Goal: Task Accomplishment & Management: Manage account settings

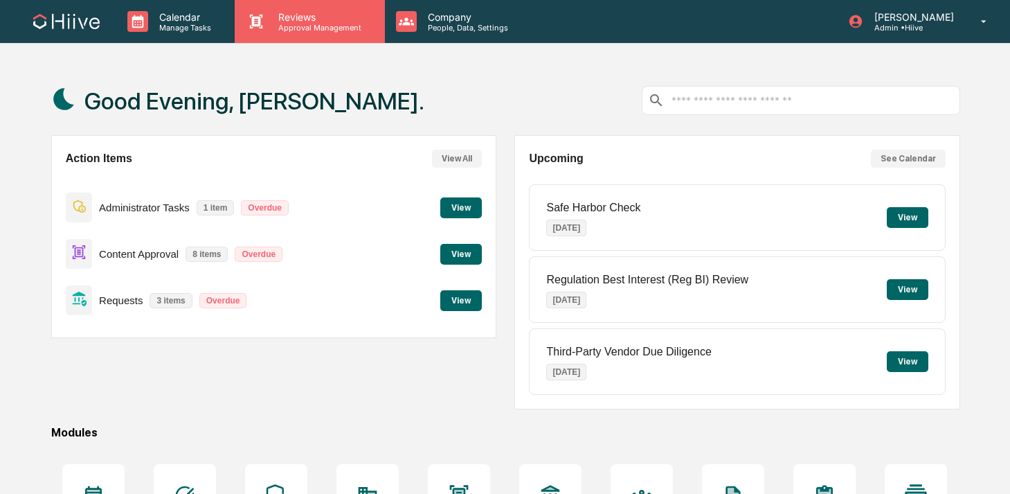
click at [276, 29] on p "Approval Management" at bounding box center [317, 28] width 101 height 10
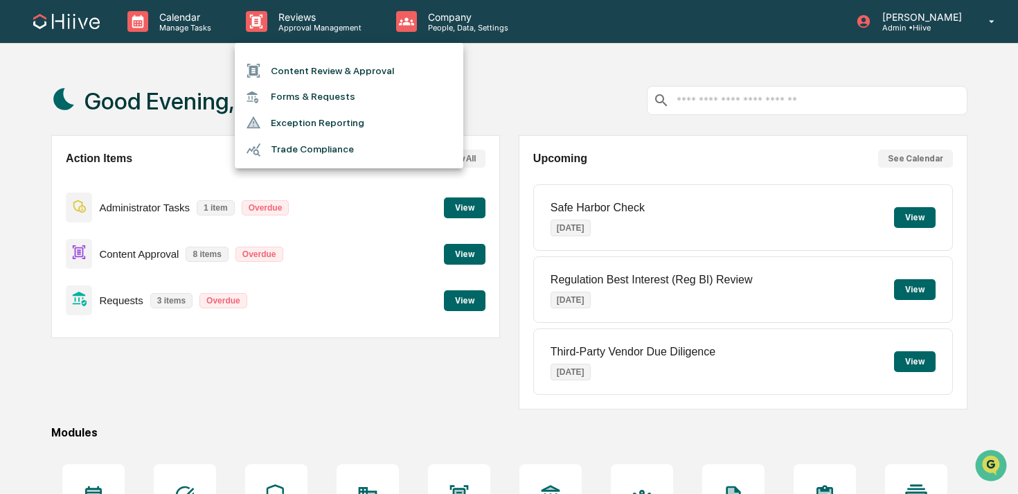
click at [406, 21] on div at bounding box center [509, 247] width 1018 height 494
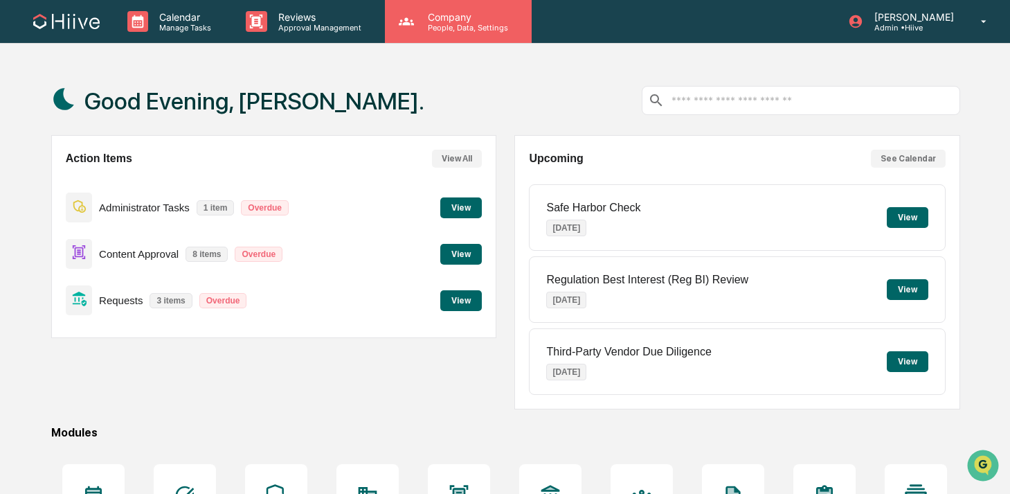
click at [427, 14] on p "Company" at bounding box center [466, 17] width 98 height 12
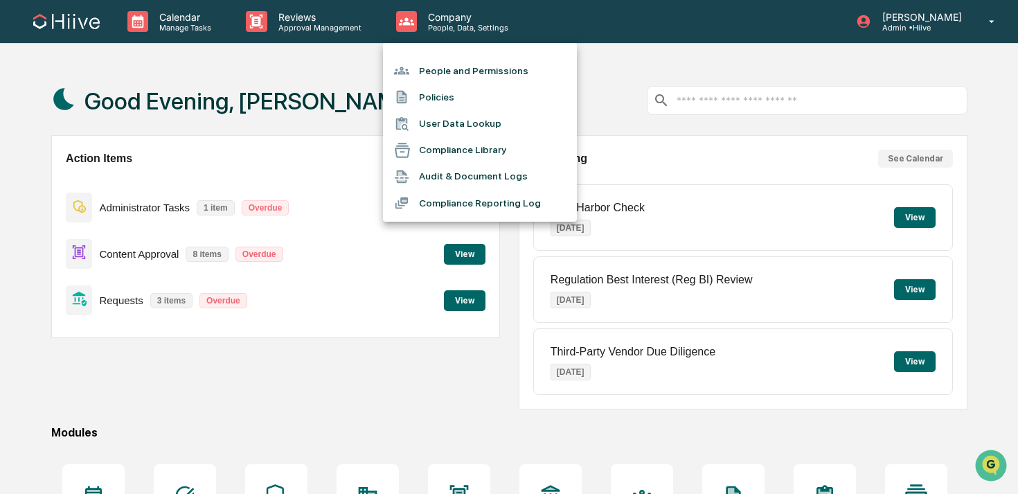
click at [427, 75] on li "People and Permissions" at bounding box center [480, 70] width 194 height 26
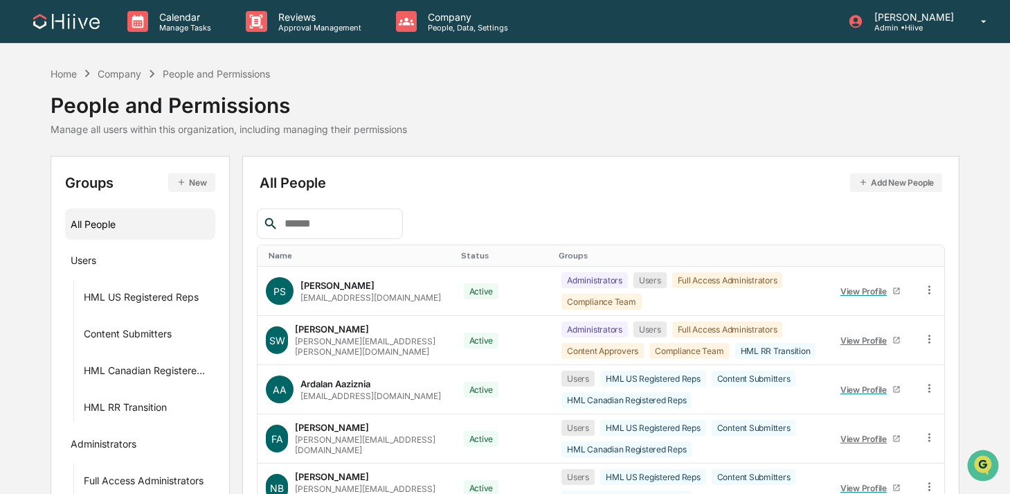
click at [350, 219] on input "text" at bounding box center [338, 224] width 118 height 18
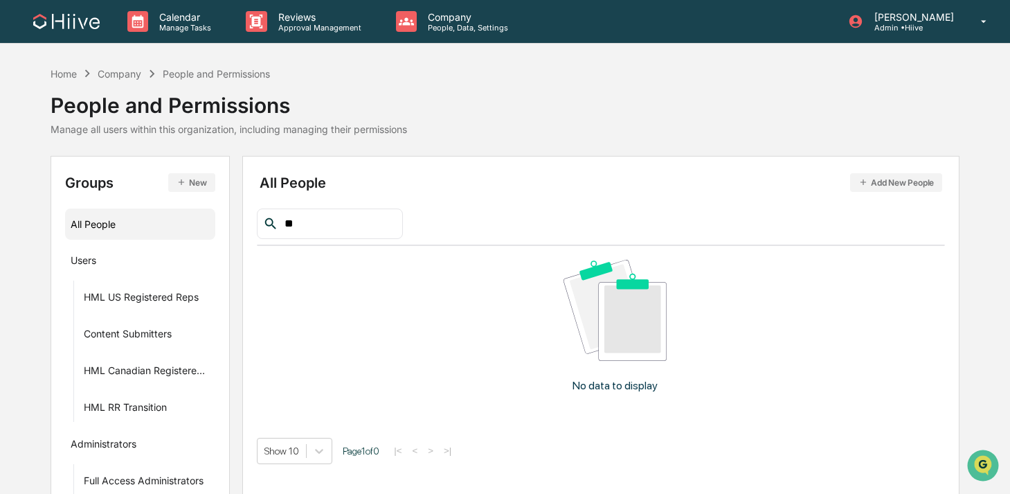
type input "*"
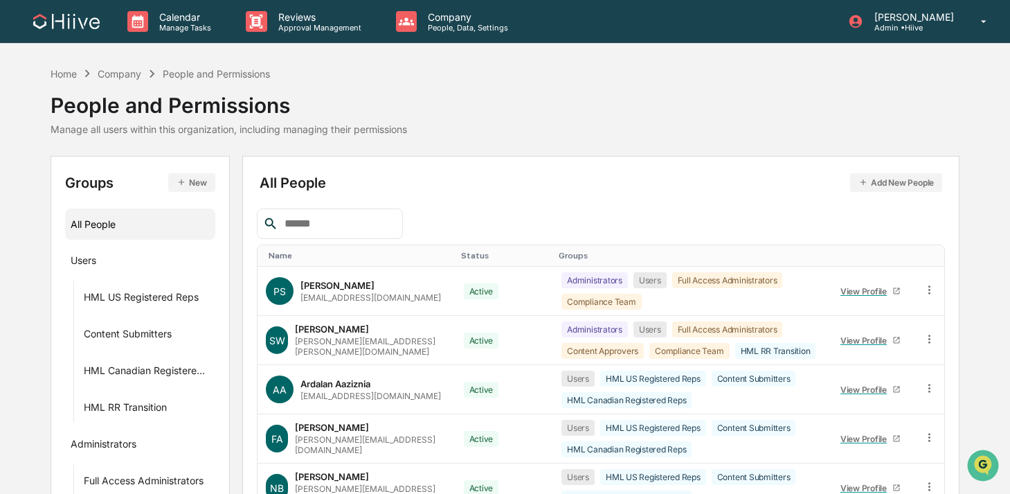
click at [867, 181] on icon "button" at bounding box center [864, 182] width 10 height 10
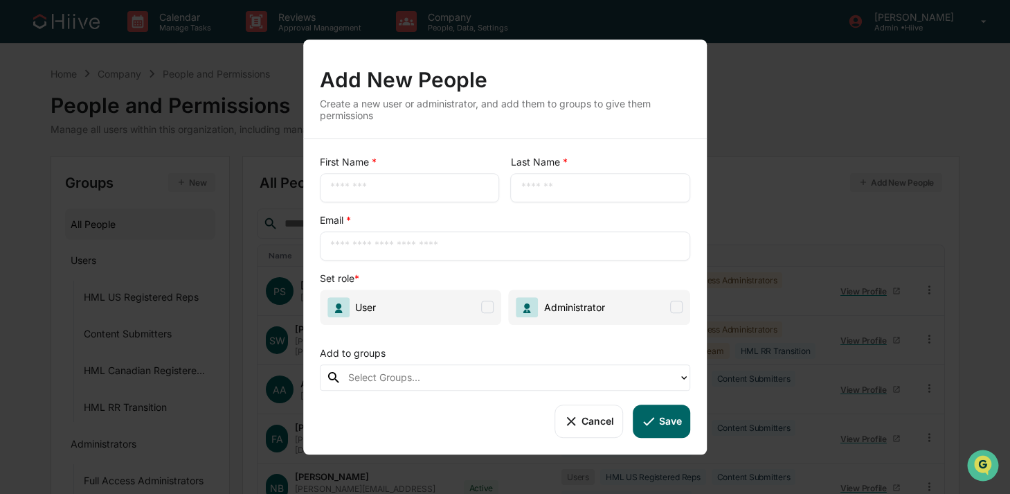
click at [450, 192] on input "text" at bounding box center [409, 188] width 159 height 14
type input "******"
type input "***"
click at [352, 239] on input "text" at bounding box center [505, 246] width 350 height 14
type input "**********"
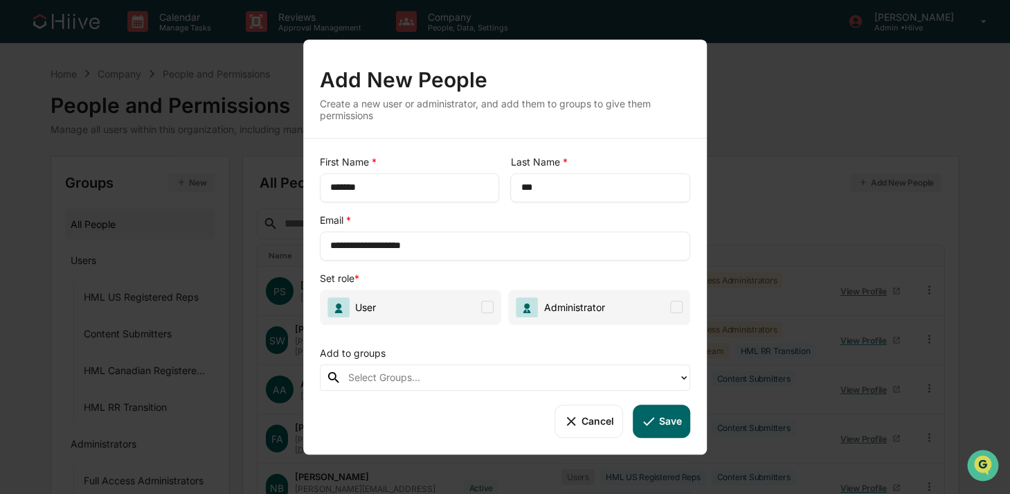
click at [399, 307] on span "User" at bounding box center [411, 306] width 182 height 35
click at [400, 379] on div at bounding box center [509, 377] width 323 height 16
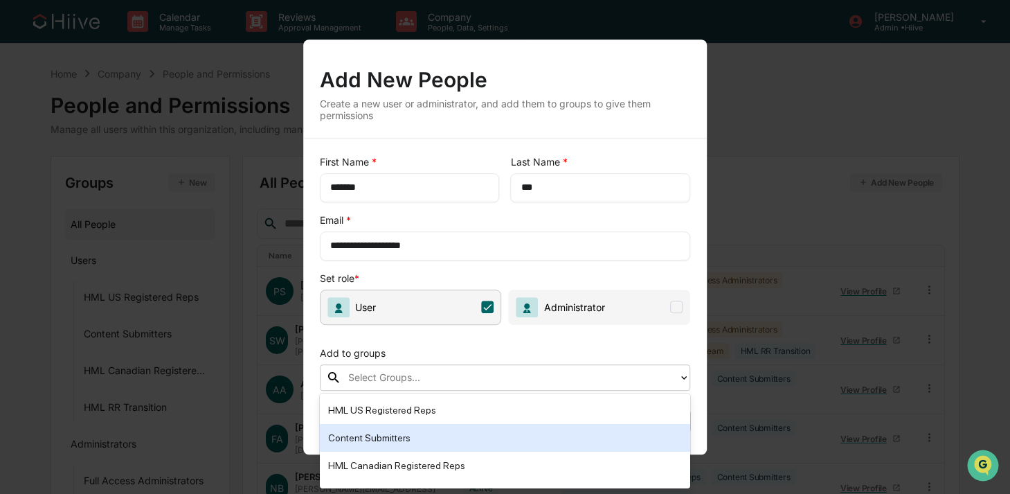
click at [433, 440] on div "Content Submitters" at bounding box center [505, 437] width 355 height 17
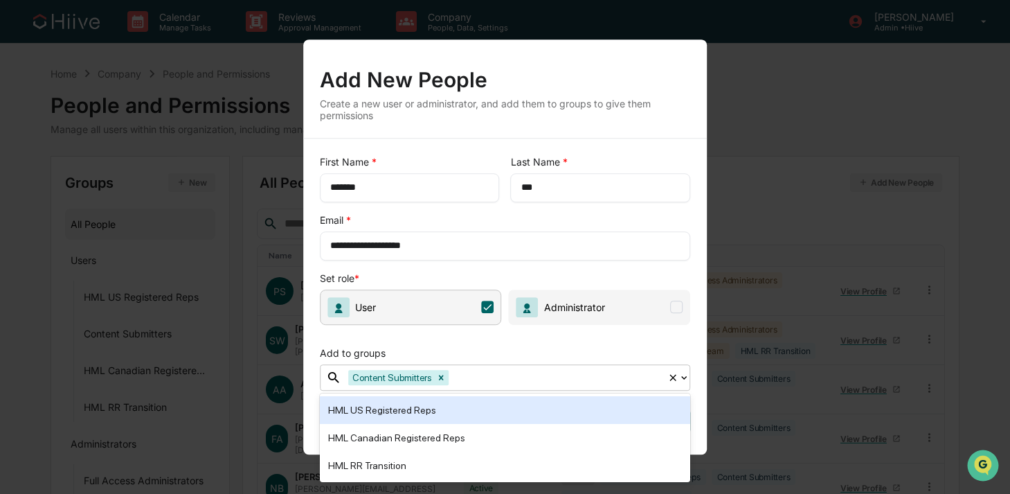
click at [609, 351] on div "Add to groups" at bounding box center [505, 350] width 371 height 28
click at [674, 352] on div "Add to groups" at bounding box center [505, 350] width 371 height 28
click at [594, 312] on span "Administrator" at bounding box center [572, 307] width 66 height 12
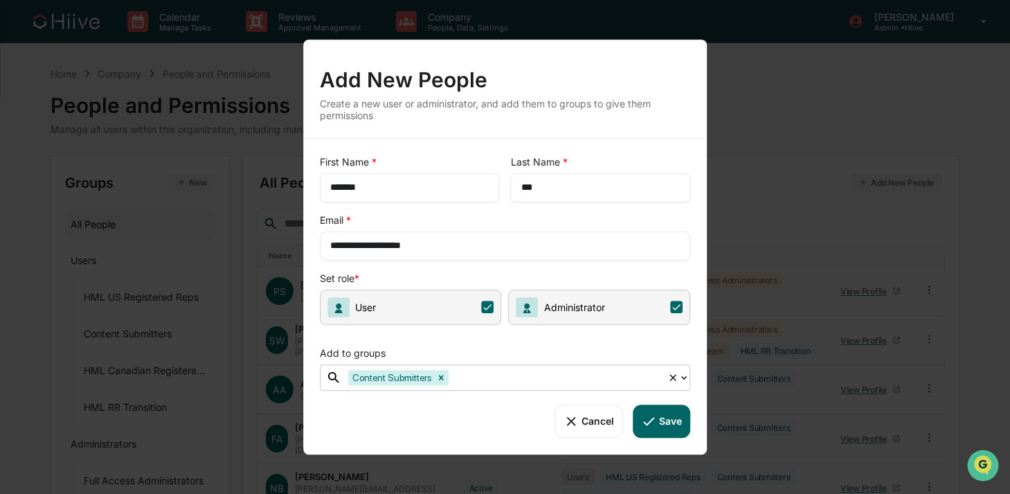
click at [581, 312] on span "Administrator" at bounding box center [572, 307] width 66 height 12
click at [670, 415] on button "Save" at bounding box center [661, 420] width 57 height 33
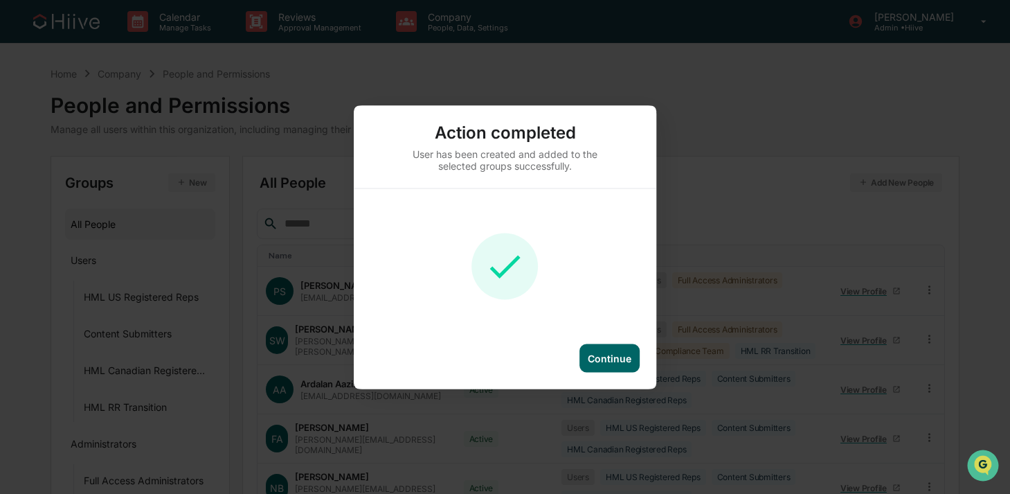
click at [615, 357] on div "Continue" at bounding box center [610, 358] width 44 height 12
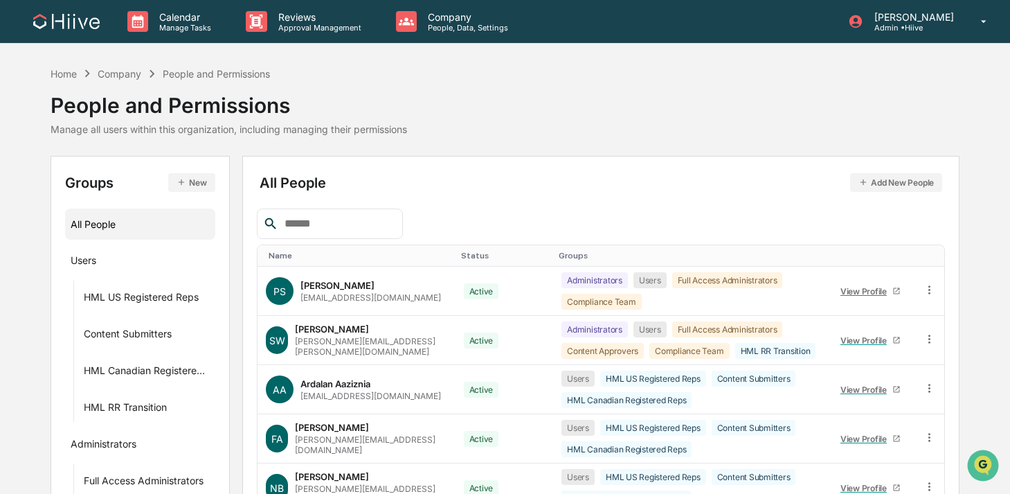
click at [339, 218] on input "text" at bounding box center [338, 224] width 118 height 18
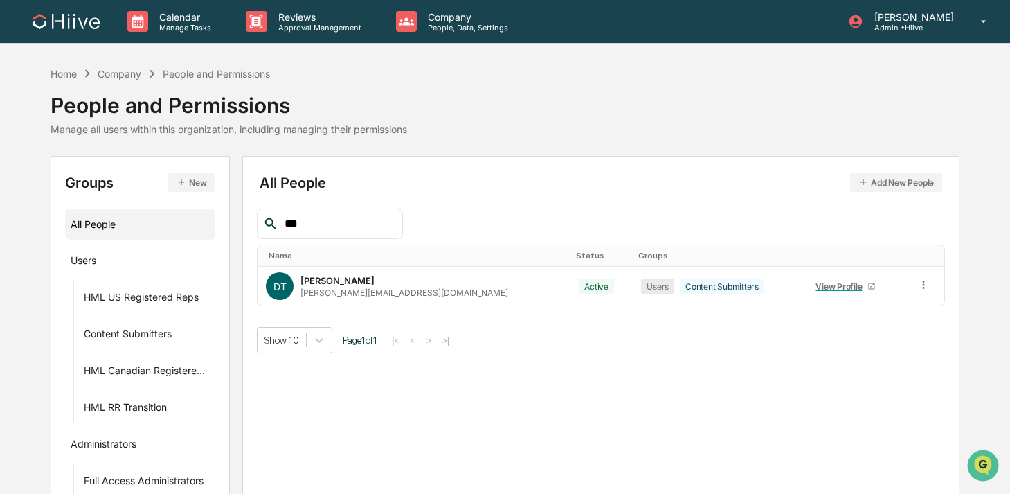
type input "***"
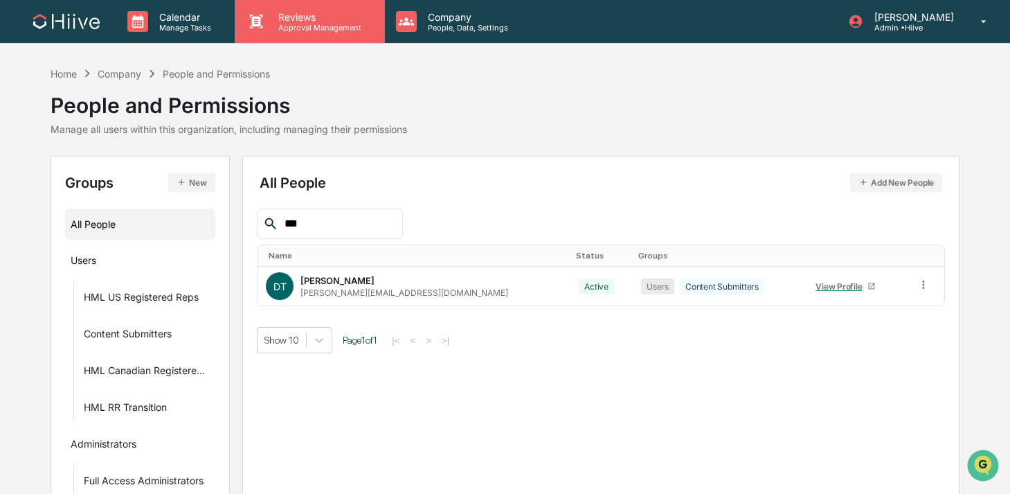
click at [297, 31] on p "Approval Management" at bounding box center [317, 28] width 101 height 10
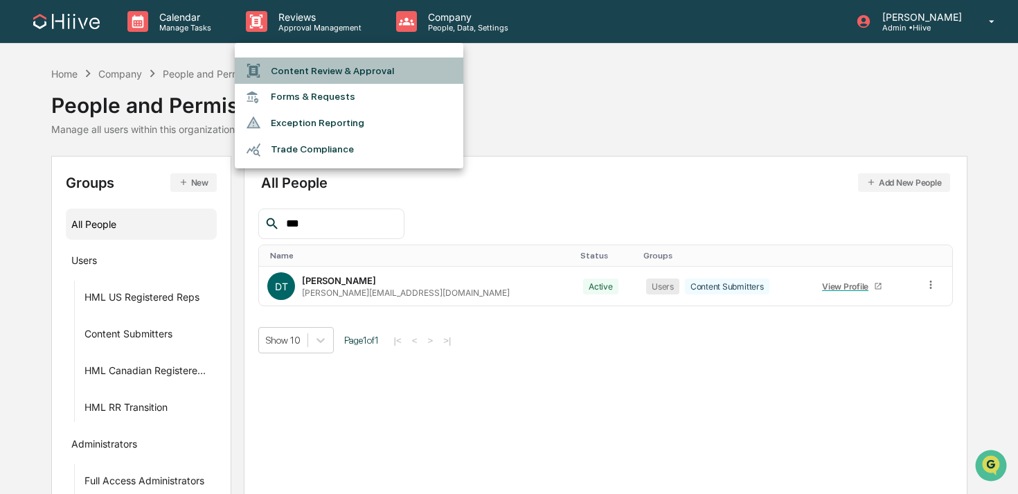
click at [297, 60] on li "Content Review & Approval" at bounding box center [349, 70] width 228 height 26
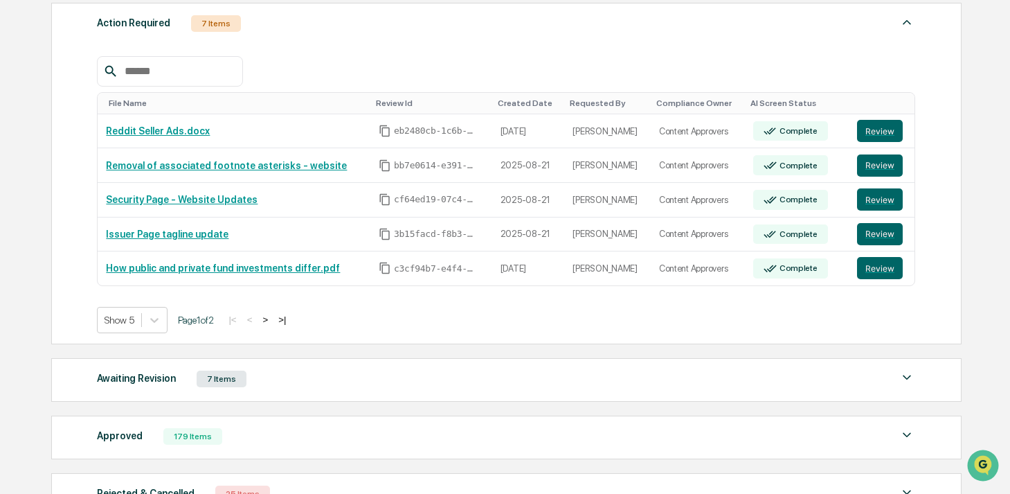
scroll to position [210, 0]
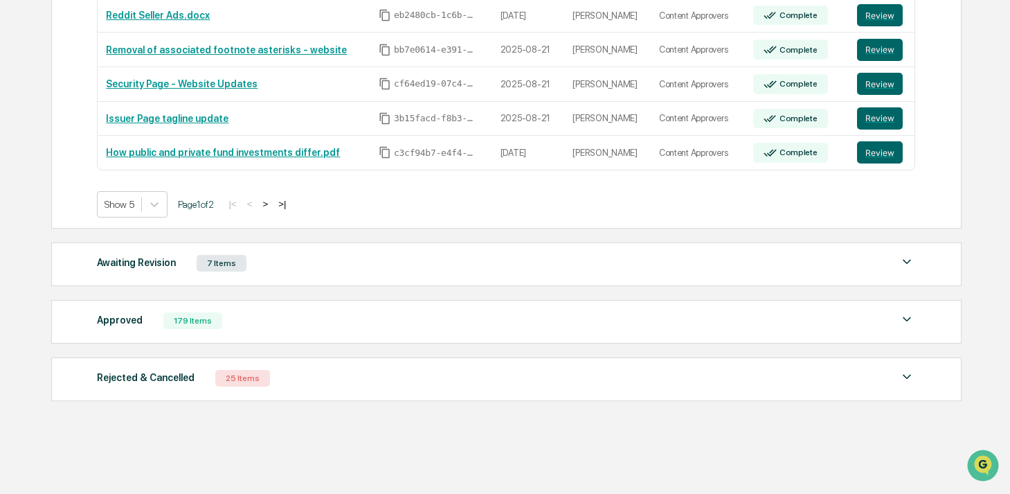
scroll to position [326, 0]
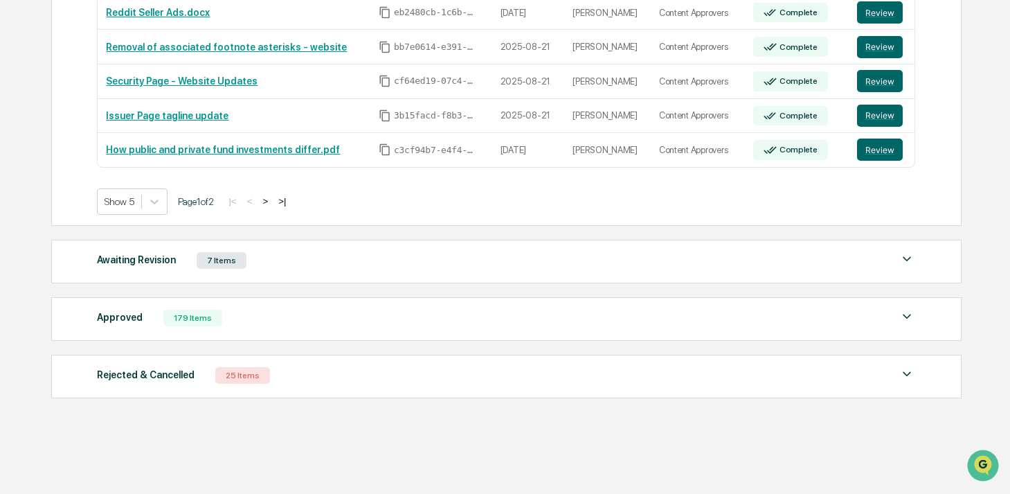
click at [249, 271] on div "Awaiting Revision 7 Items File Name Review Id Created Date Requested By Complia…" at bounding box center [506, 262] width 910 height 44
click at [243, 267] on div "7 Items" at bounding box center [222, 260] width 50 height 17
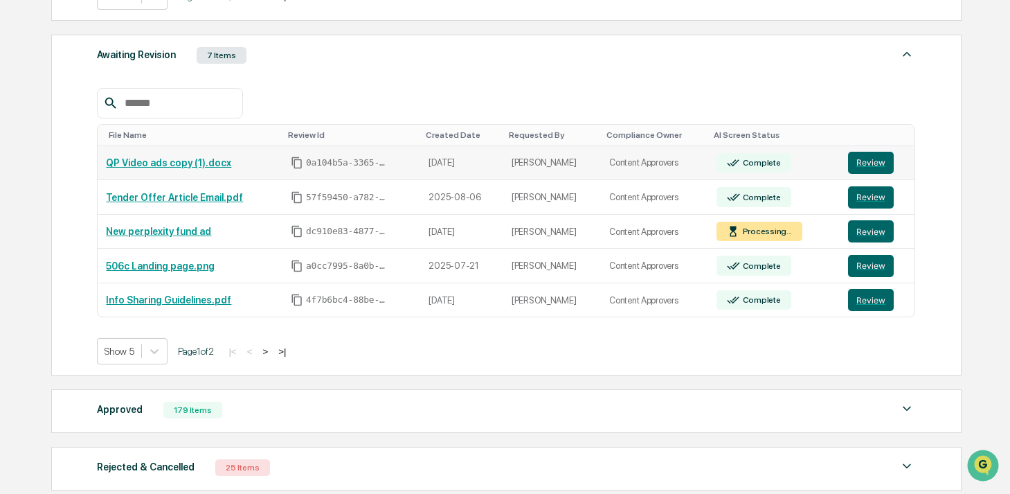
scroll to position [535, 0]
